Goal: Transaction & Acquisition: Book appointment/travel/reservation

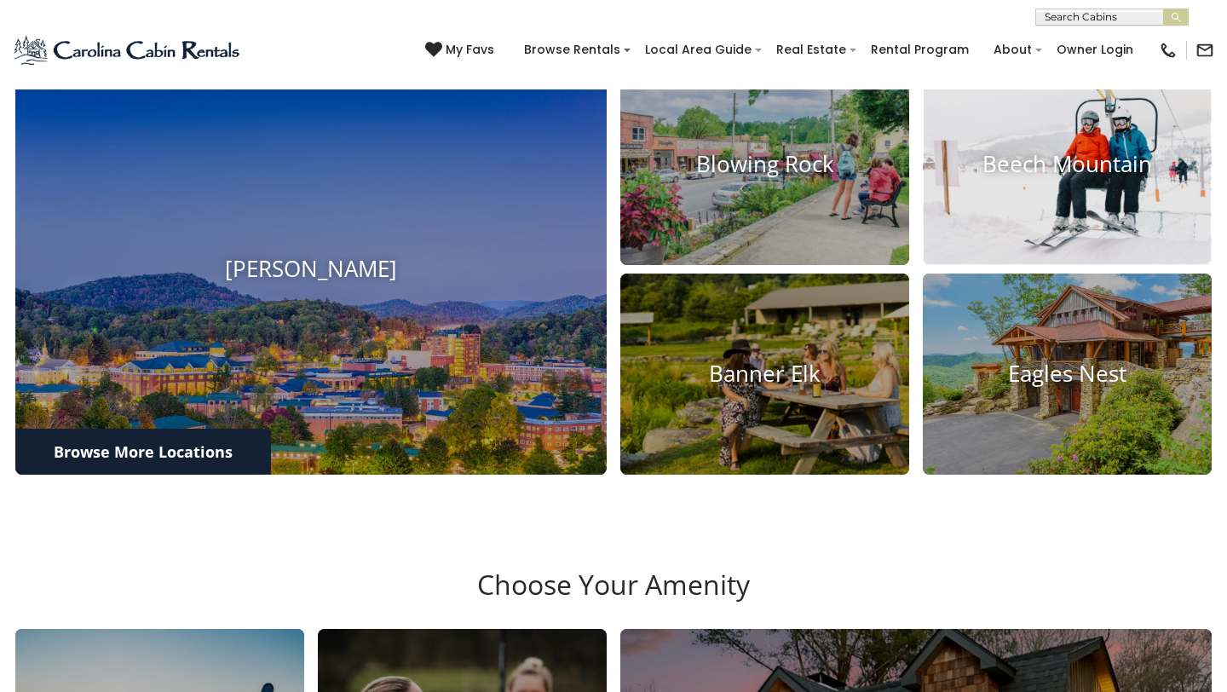
click at [1059, 214] on img at bounding box center [1067, 166] width 318 height 222
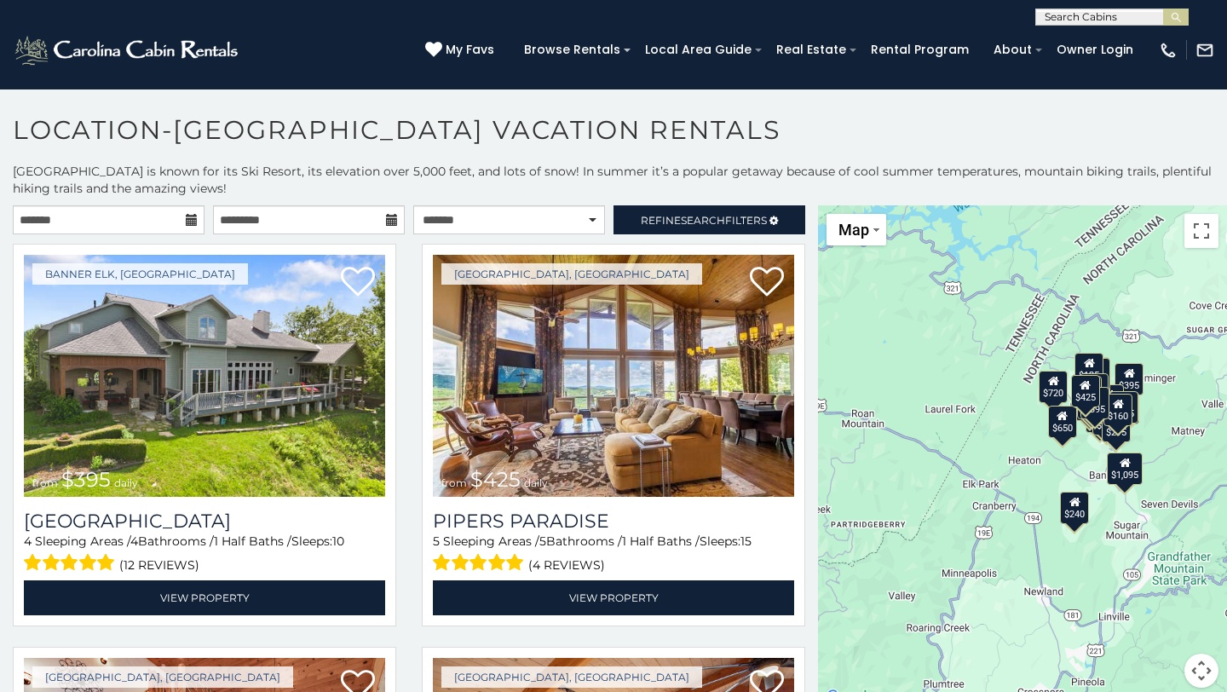
click at [61, 103] on section "**********" at bounding box center [613, 395] width 1227 height 613
